Goal: Check status: Check status

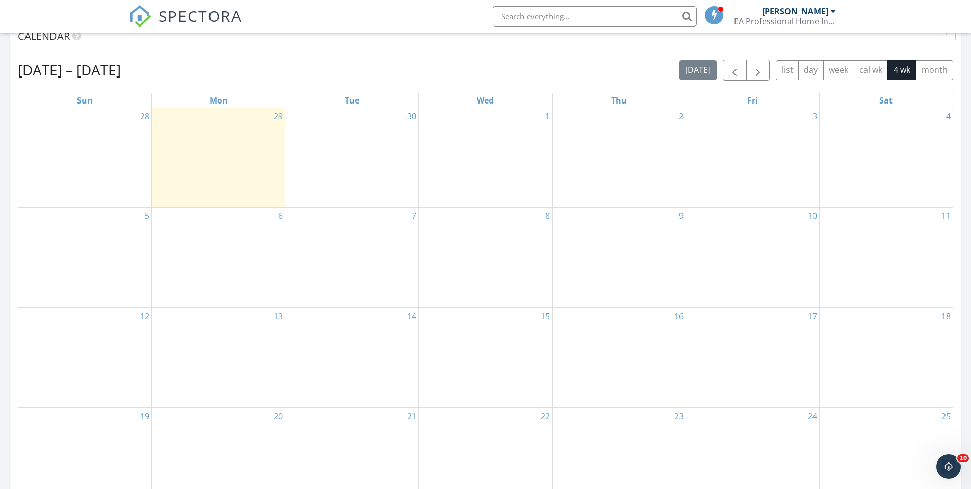
scroll to position [459, 0]
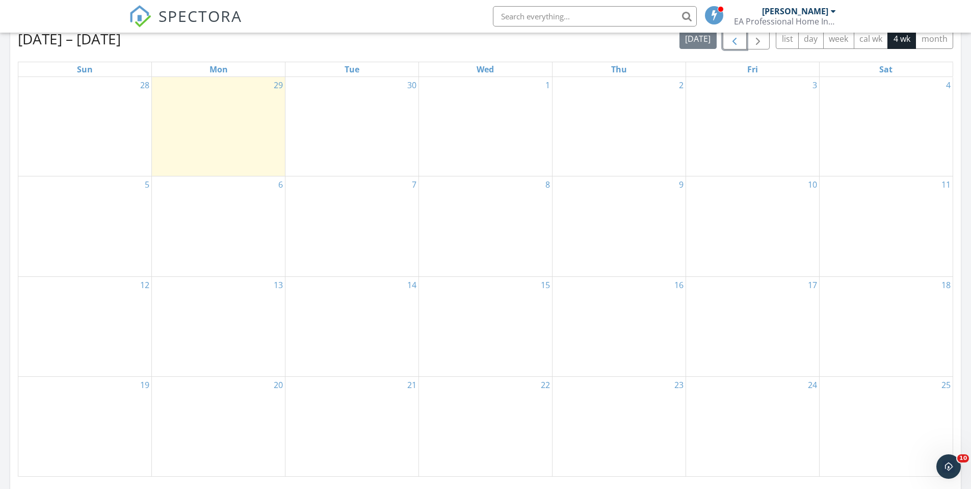
click at [733, 40] on span "button" at bounding box center [735, 39] width 12 height 12
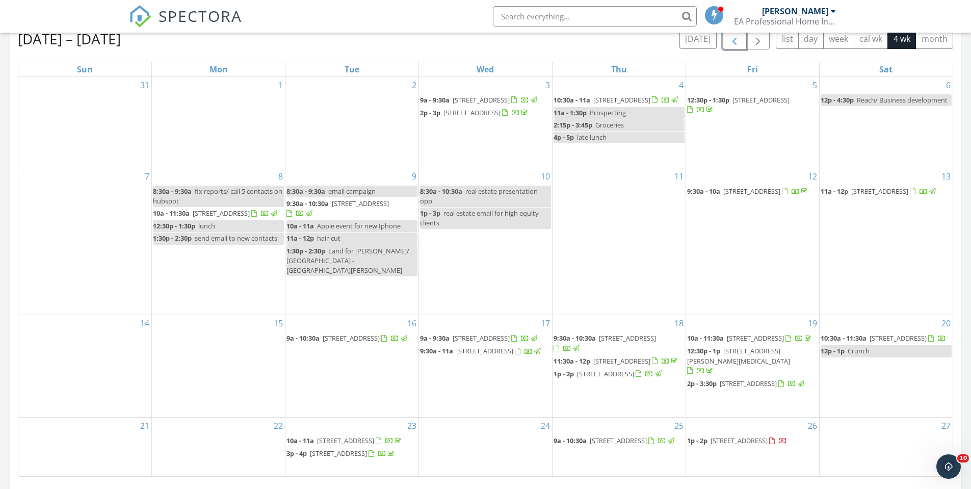
scroll to position [765, 0]
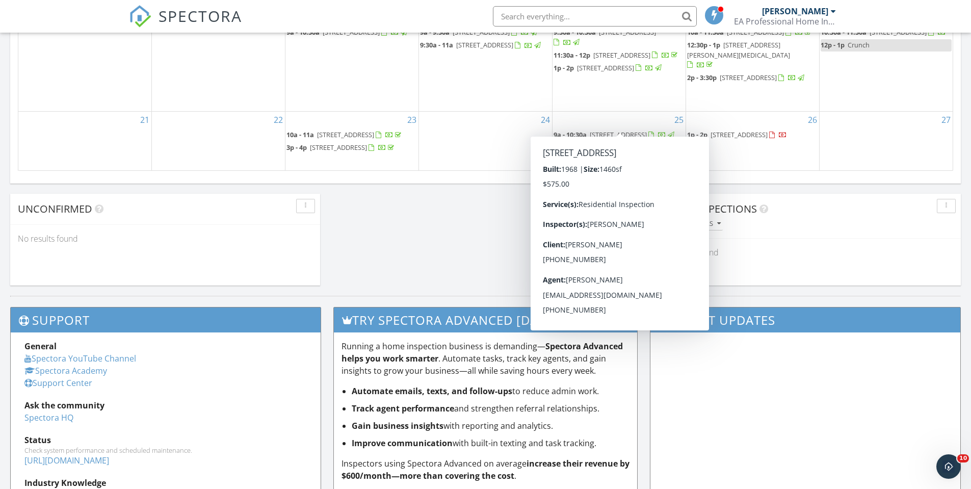
drag, startPoint x: 628, startPoint y: 139, endPoint x: 609, endPoint y: 119, distance: 27.8
click at [609, 130] on span "1145 SW 96th Ave, Miami 33174" at bounding box center [618, 134] width 57 height 9
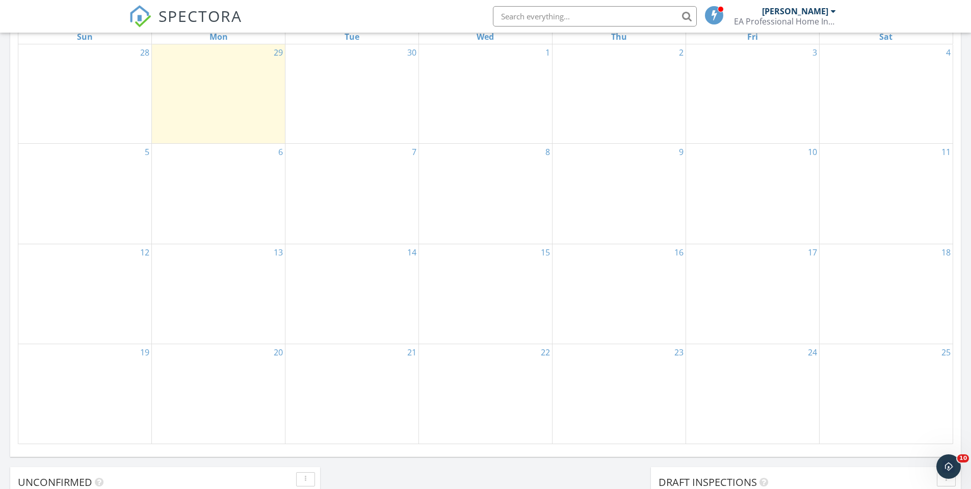
scroll to position [459, 0]
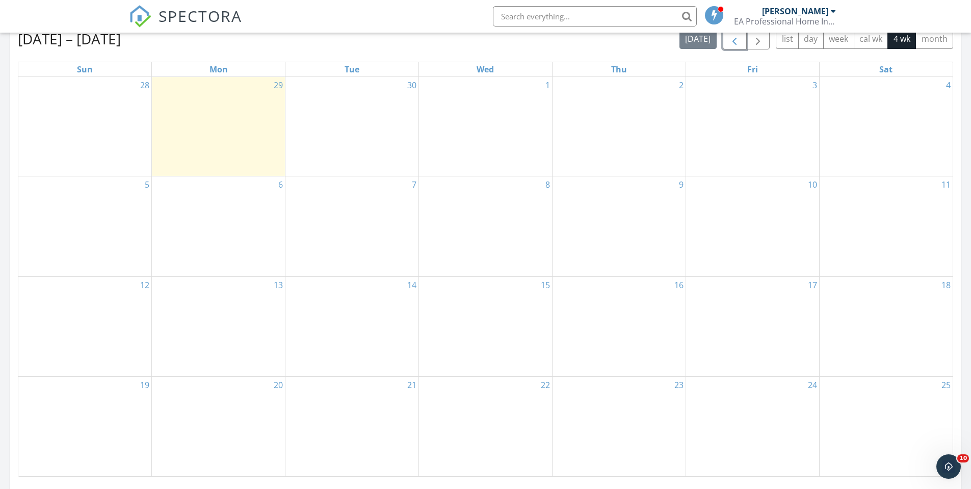
click at [737, 42] on span "button" at bounding box center [735, 39] width 12 height 12
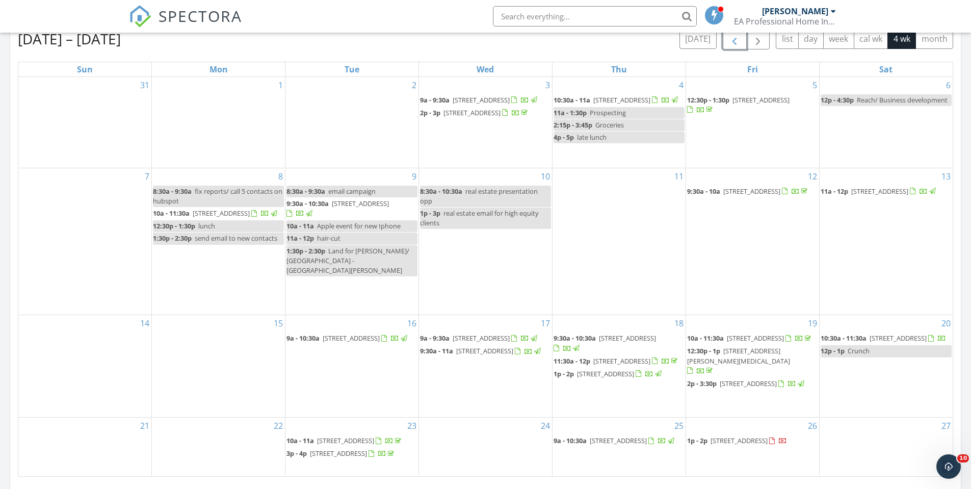
click at [350, 436] on span "8889 NW 115th St, Hialeah 33018" at bounding box center [345, 440] width 57 height 9
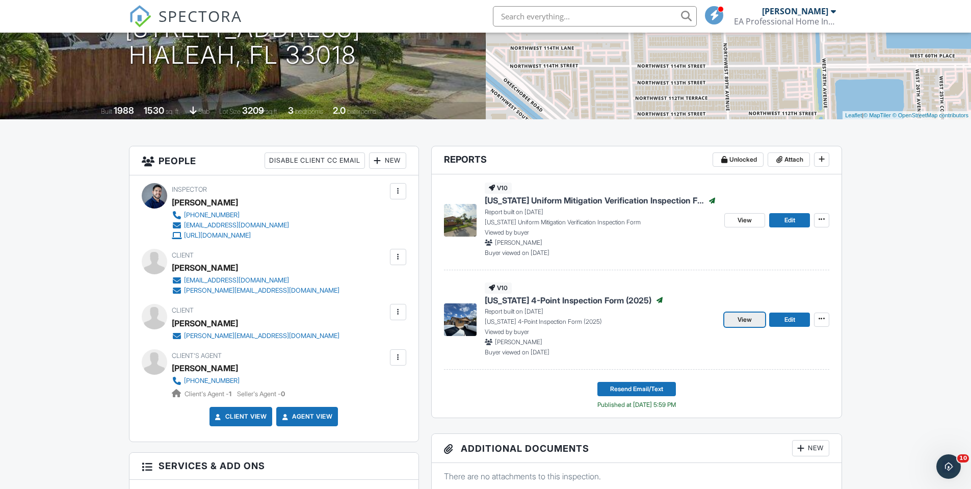
click at [752, 318] on span "View" at bounding box center [745, 320] width 14 height 10
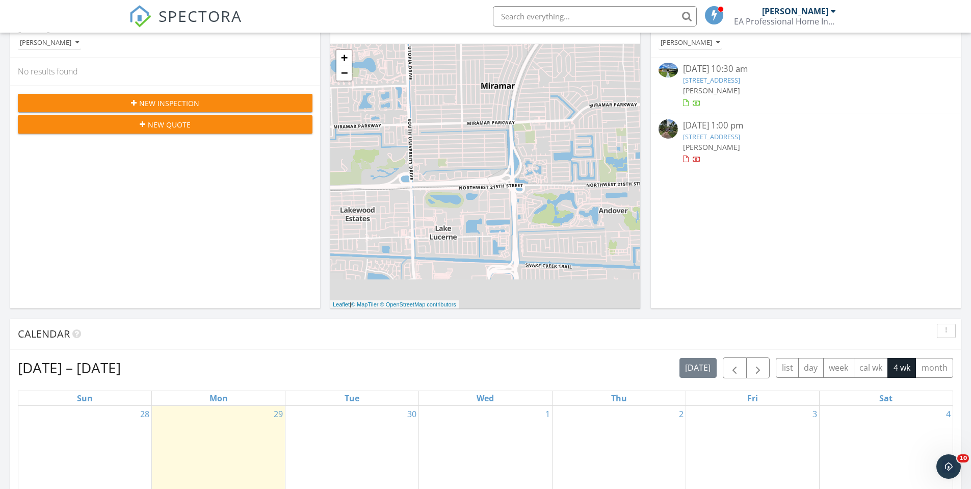
scroll to position [306, 0]
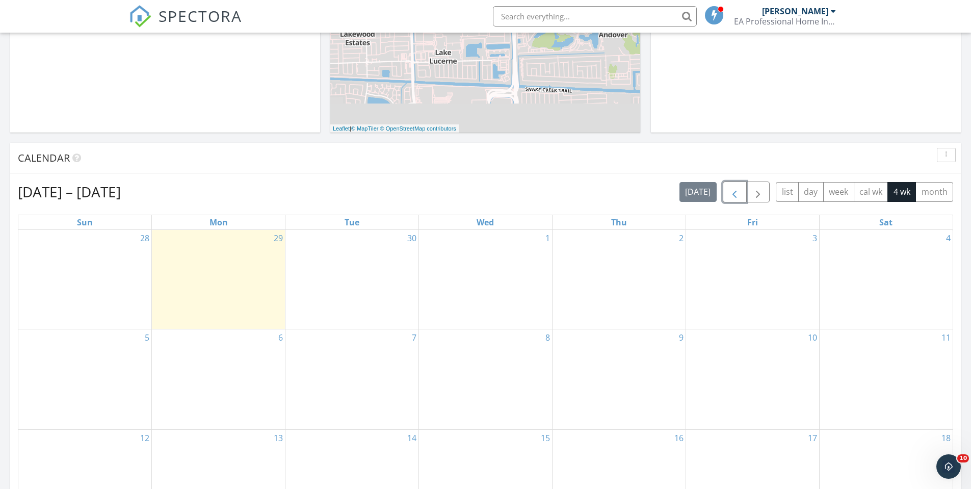
click at [740, 190] on span "button" at bounding box center [735, 192] width 12 height 12
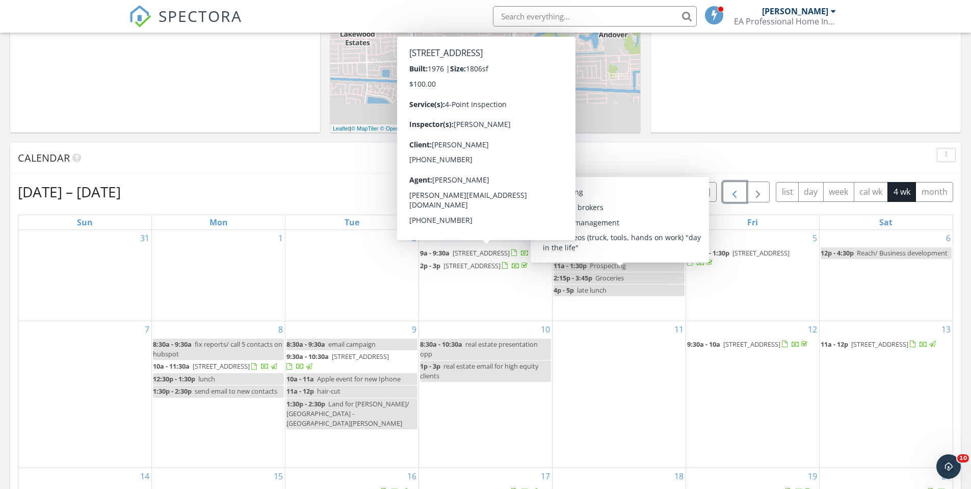
click at [487, 250] on span "[STREET_ADDRESS]" at bounding box center [481, 252] width 57 height 9
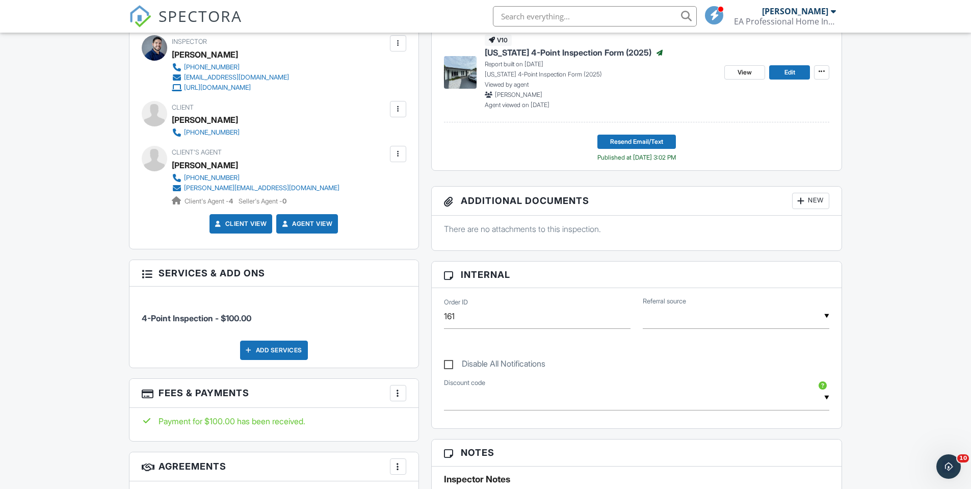
scroll to position [153, 0]
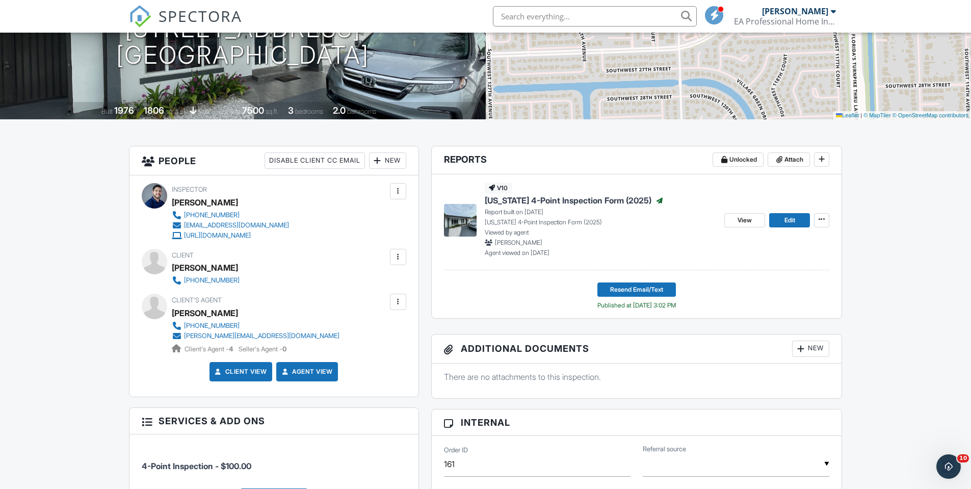
click at [233, 373] on link "Client View" at bounding box center [240, 372] width 54 height 10
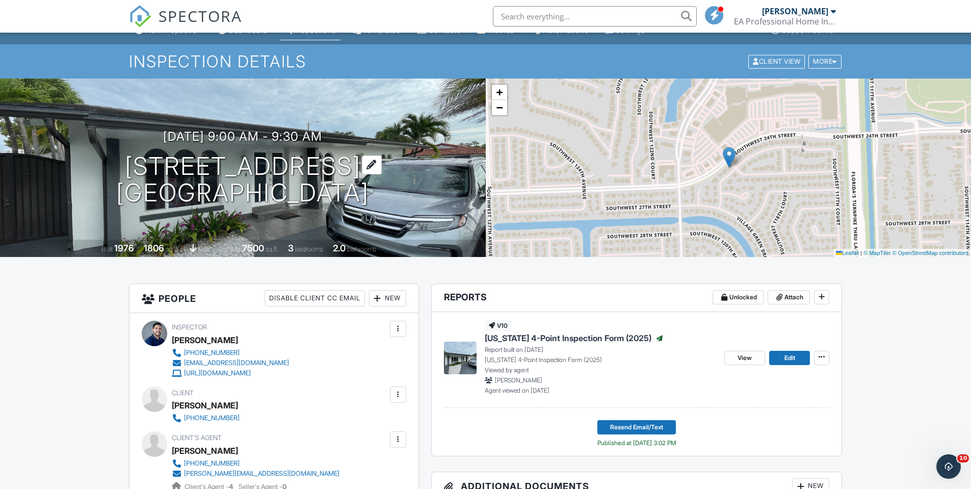
scroll to position [0, 0]
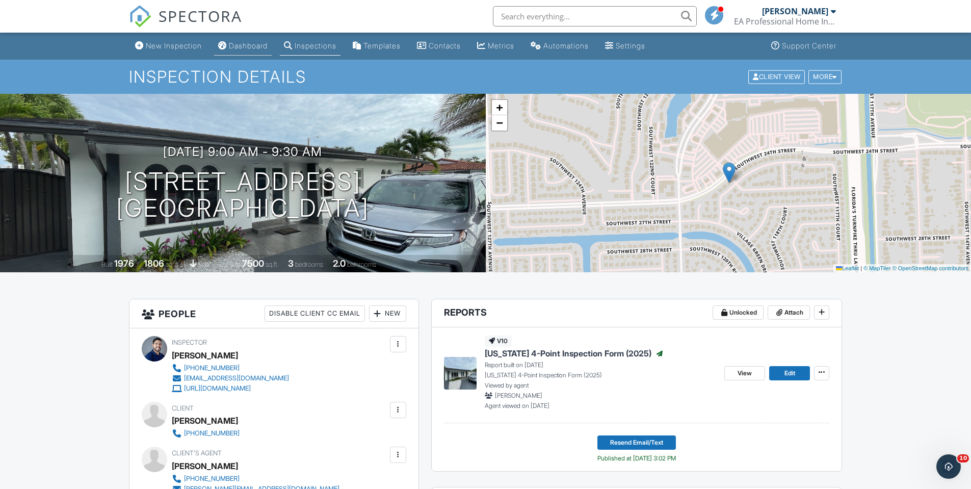
click at [245, 45] on div "Dashboard" at bounding box center [248, 45] width 39 height 9
